Goal: Information Seeking & Learning: Learn about a topic

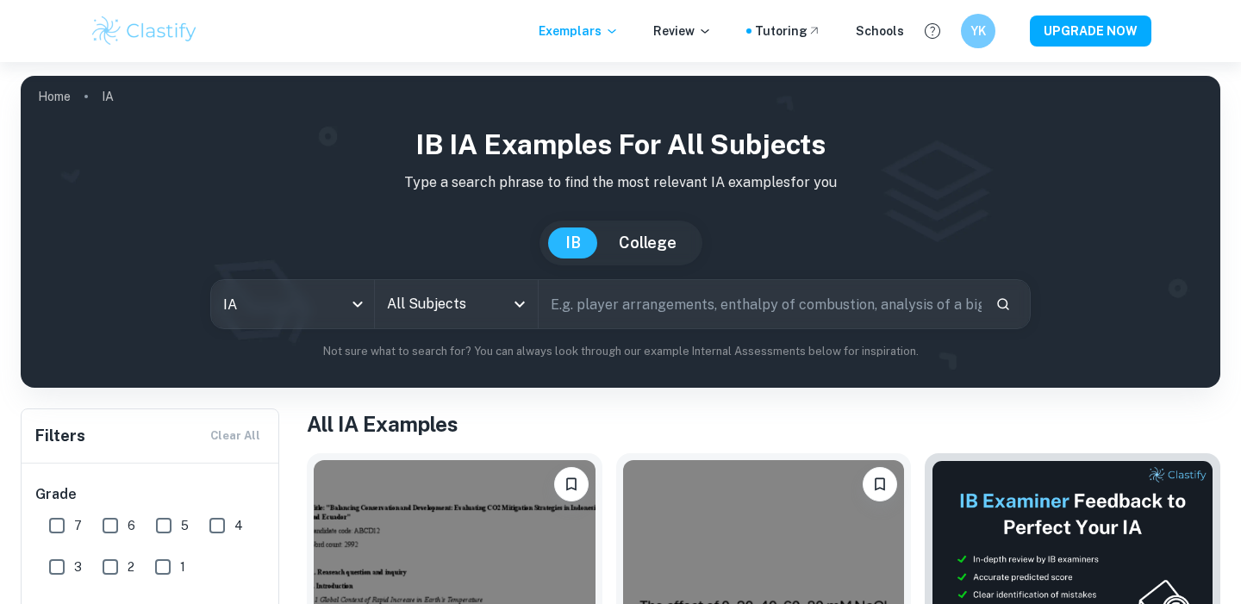
click at [432, 303] on input "All Subjects" at bounding box center [444, 304] width 122 height 33
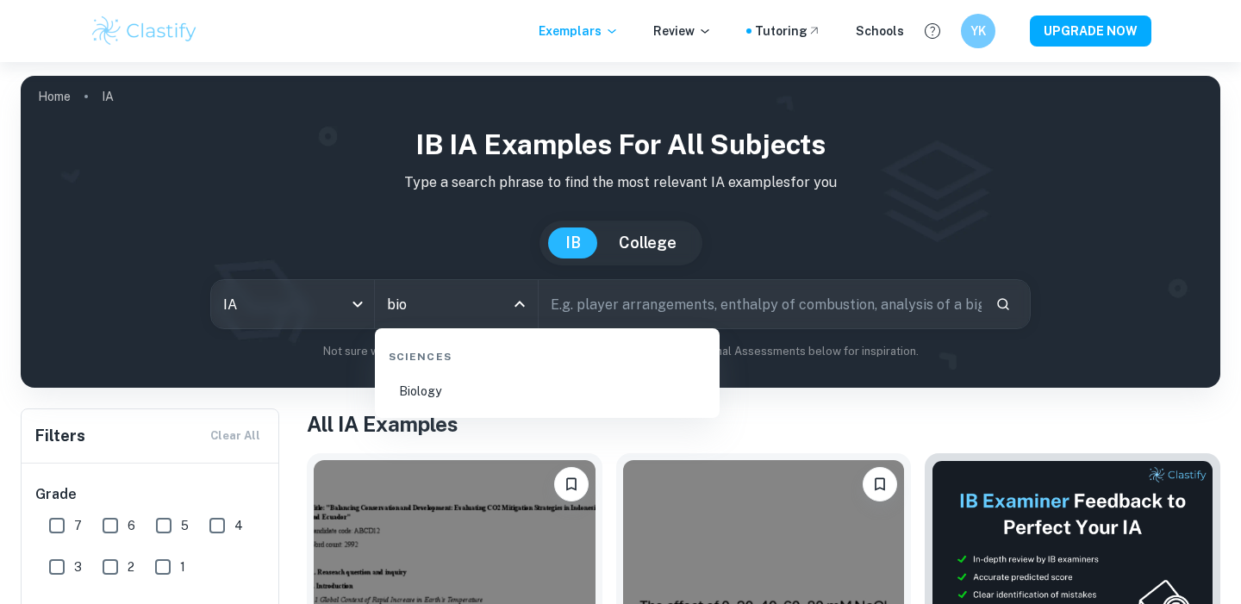
click at [510, 390] on li "Biology" at bounding box center [547, 391] width 331 height 40
type input "Biology"
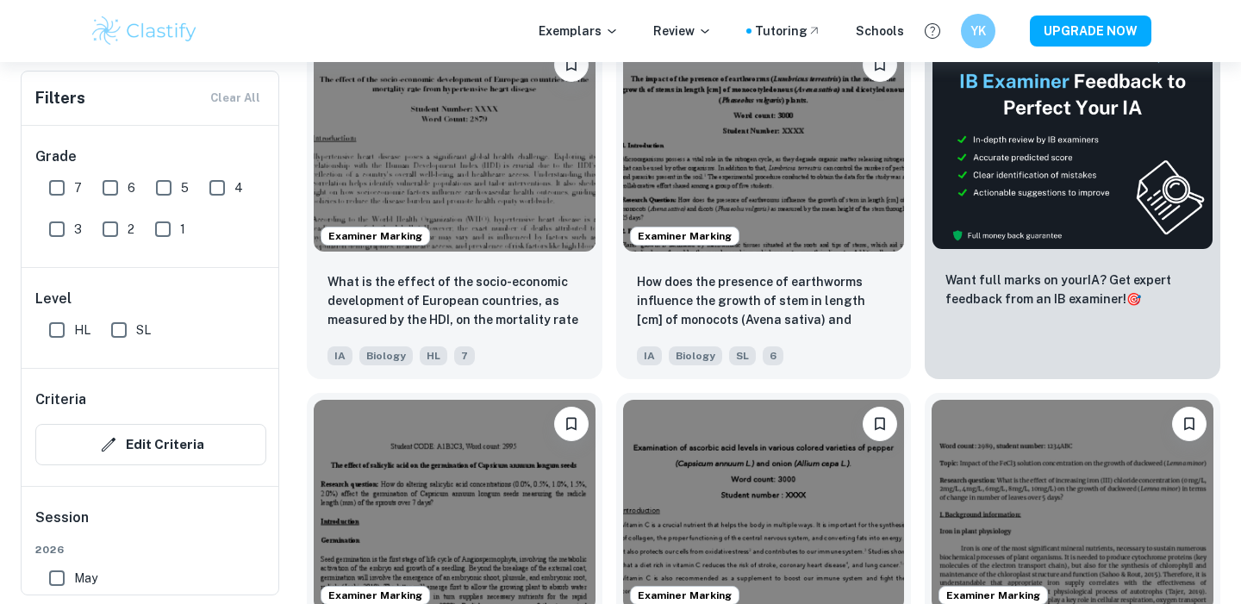
scroll to position [594, 0]
